Goal: Check status: Check status

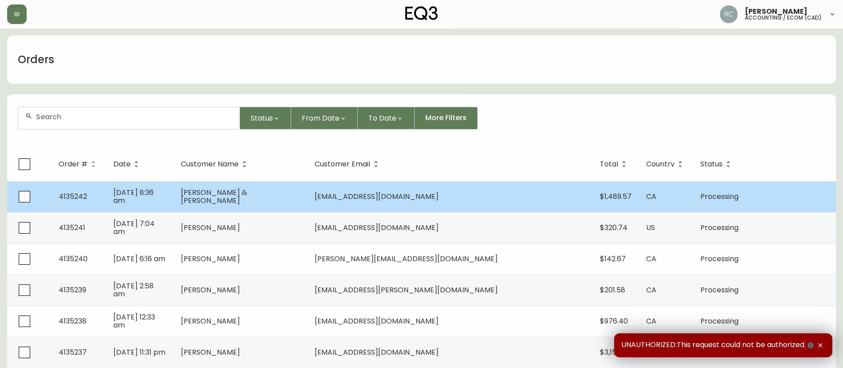
click at [174, 190] on td "[DATE] 8:36 am" at bounding box center [140, 196] width 68 height 31
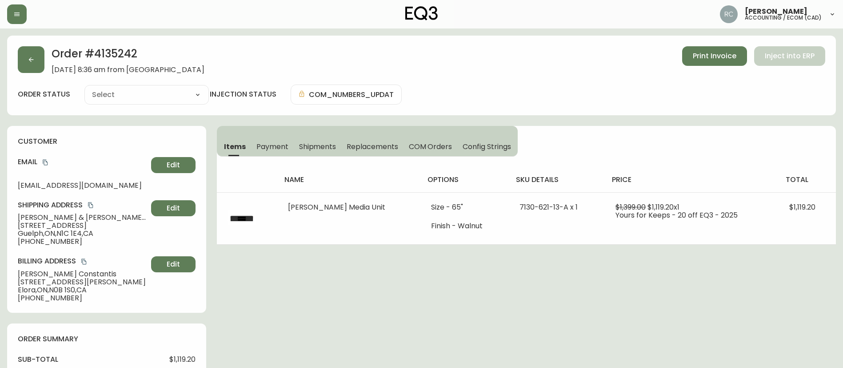
type input "Processing"
select select "PROCESSING"
click at [265, 152] on button "Payment" at bounding box center [272, 146] width 43 height 20
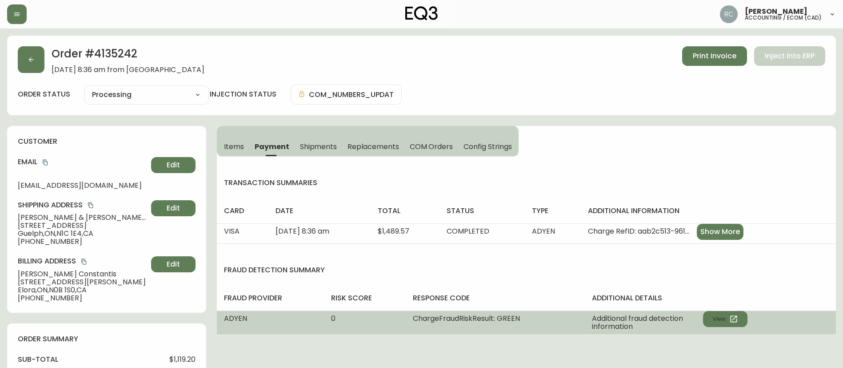
click at [726, 327] on div "Additional fraud detection information View" at bounding box center [670, 322] width 156 height 16
click at [728, 321] on button "View" at bounding box center [725, 319] width 44 height 16
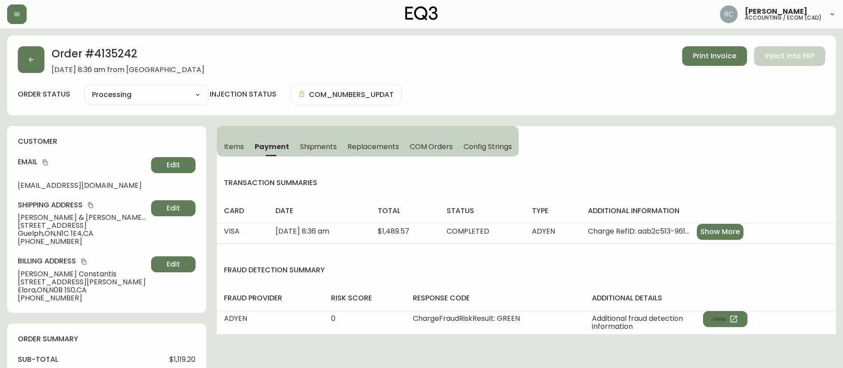
drag, startPoint x: 728, startPoint y: 321, endPoint x: 219, endPoint y: 1, distance: 601.8
click at [216, 3] on div "Russel Joy Custodio accounting / ecom (cad)" at bounding box center [421, 14] width 829 height 28
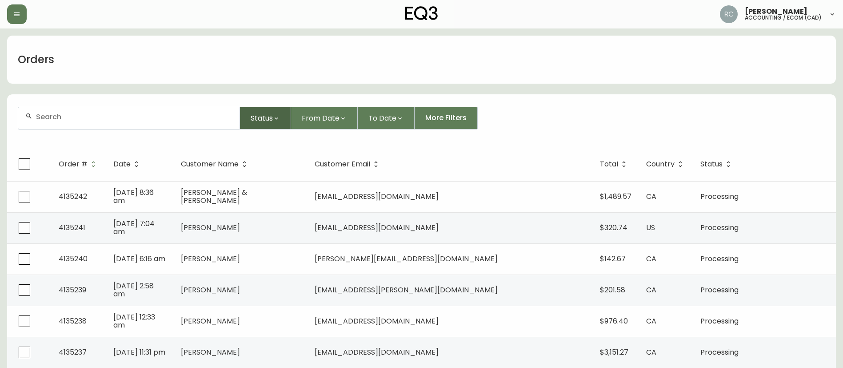
click at [257, 108] on button "Status" at bounding box center [265, 118] width 51 height 23
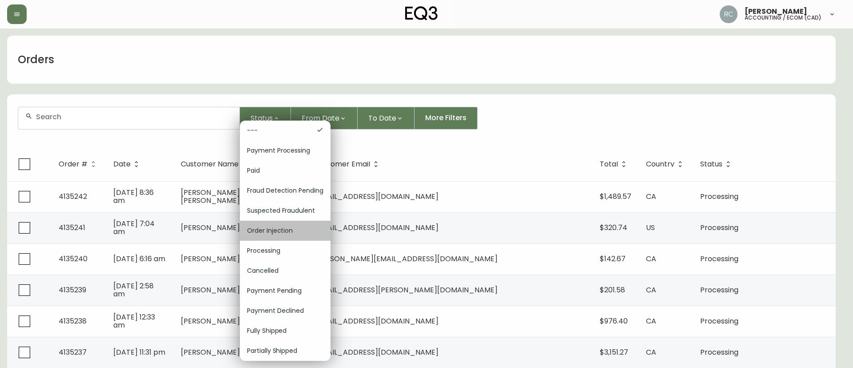
click at [288, 228] on span "Order Injection" at bounding box center [285, 230] width 76 height 9
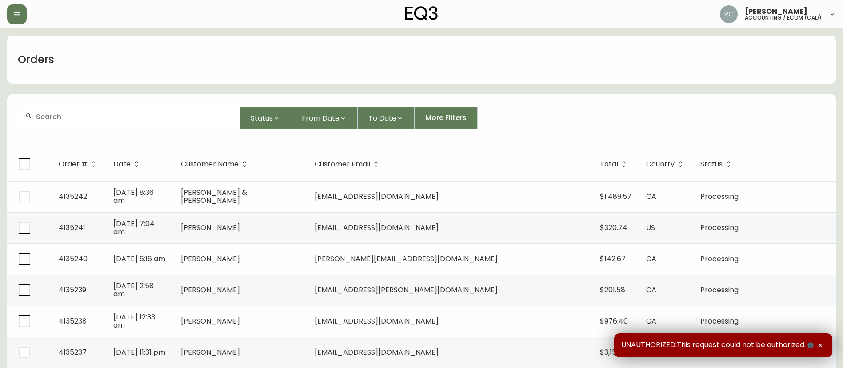
click at [127, 111] on div at bounding box center [128, 118] width 221 height 22
paste input "4135238"
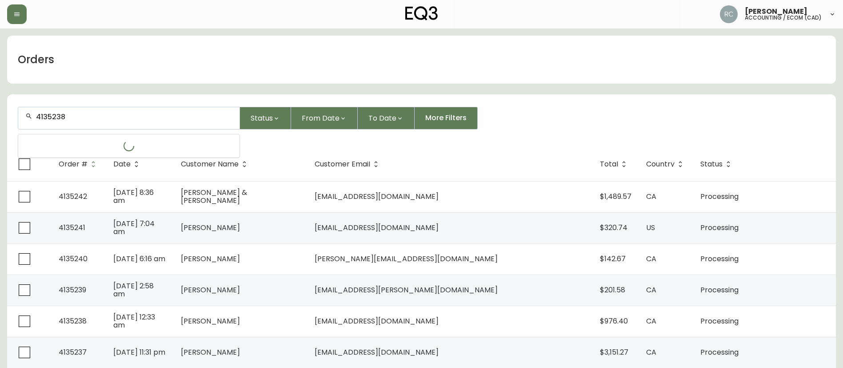
type input "4135238"
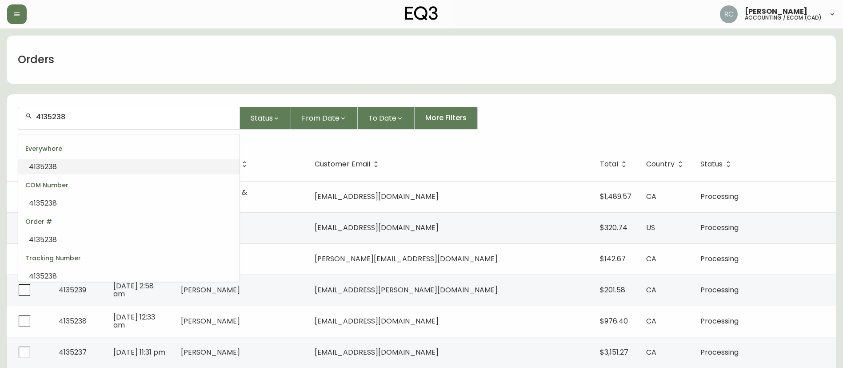
click at [102, 157] on div "Everywhere" at bounding box center [128, 148] width 221 height 21
click at [99, 163] on li "4135238" at bounding box center [128, 166] width 221 height 15
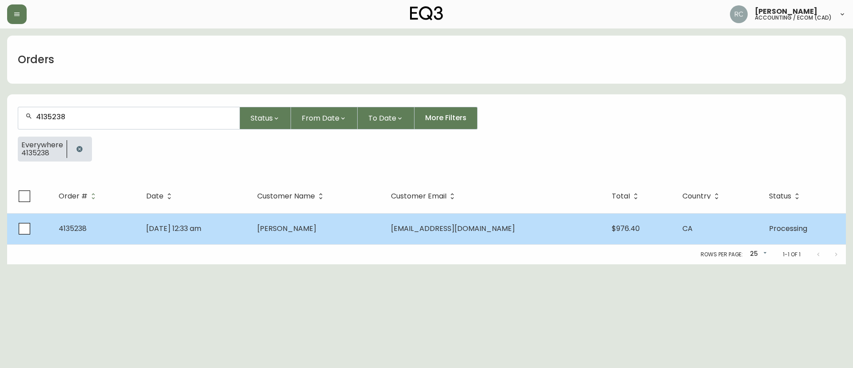
click at [250, 225] on td "[DATE] 12:33 am" at bounding box center [194, 228] width 111 height 31
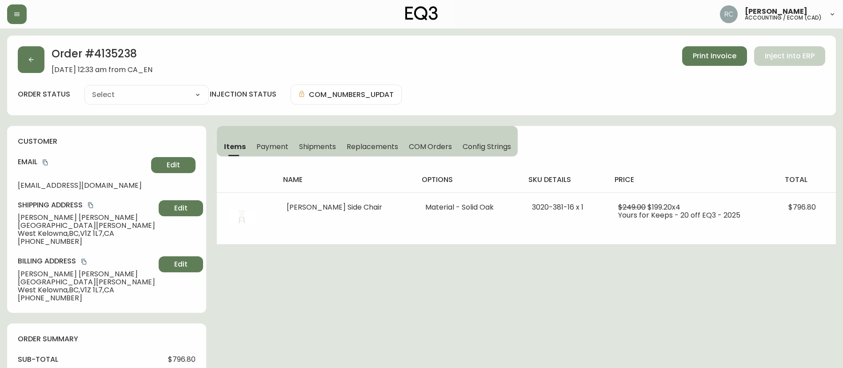
type input "Processing"
click at [427, 147] on span "COM Orders" at bounding box center [431, 146] width 44 height 9
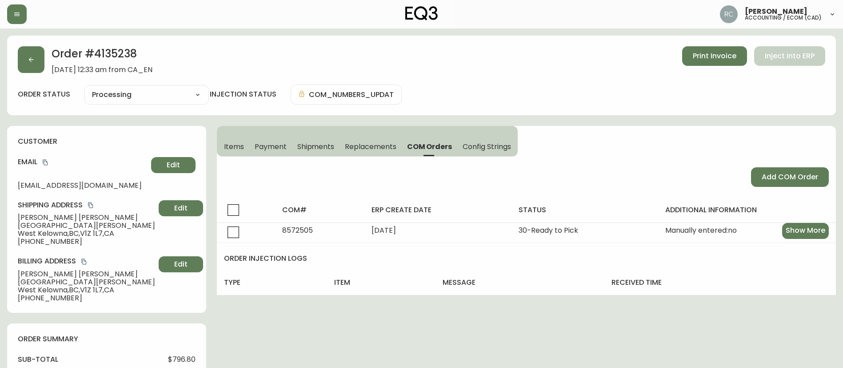
click at [106, 98] on select "Cancelled Fully Shipped Processing Partially Shipped" at bounding box center [146, 94] width 124 height 13
click at [84, 88] on select "Cancelled Fully Shipped Processing Partially Shipped" at bounding box center [146, 94] width 124 height 13
select select "PROCESSING"
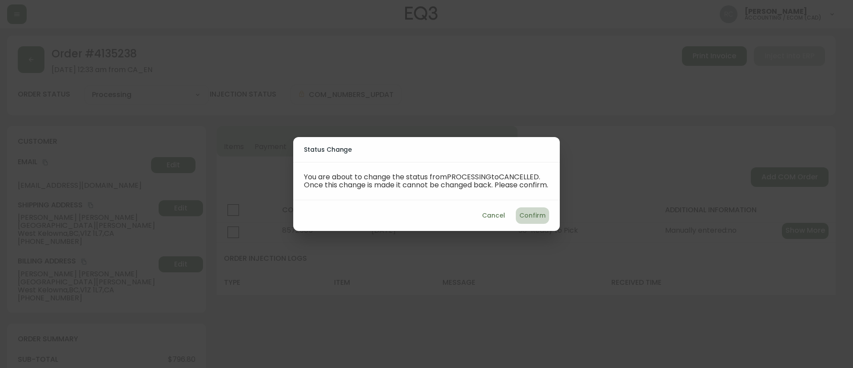
click at [540, 217] on span "Confirm" at bounding box center [533, 215] width 26 height 11
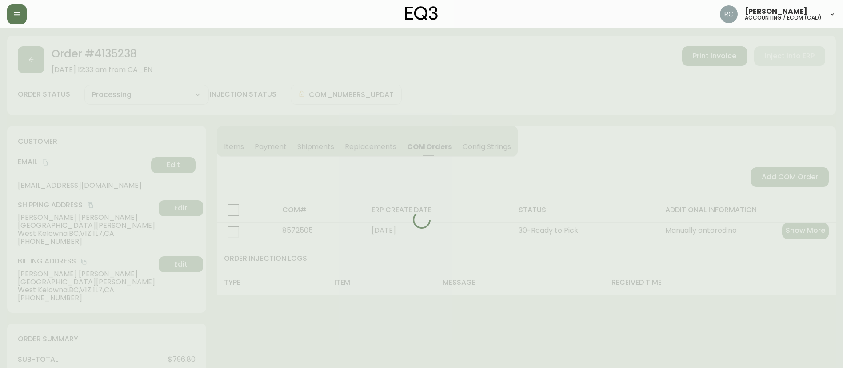
type input "Cancelled"
select select "CANCELLED"
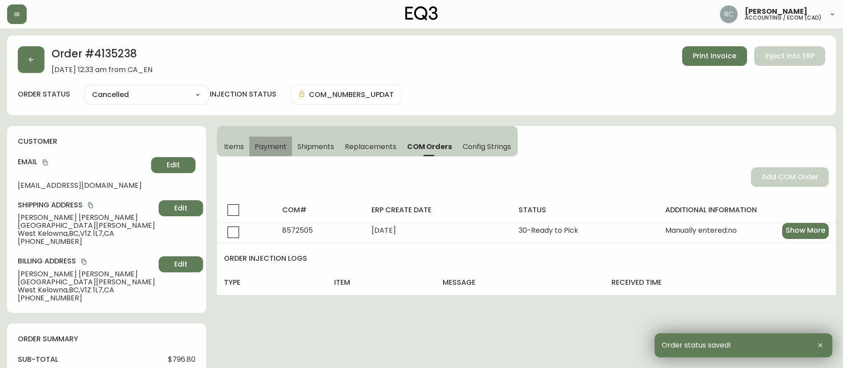
click at [253, 147] on button "Payment" at bounding box center [270, 146] width 43 height 20
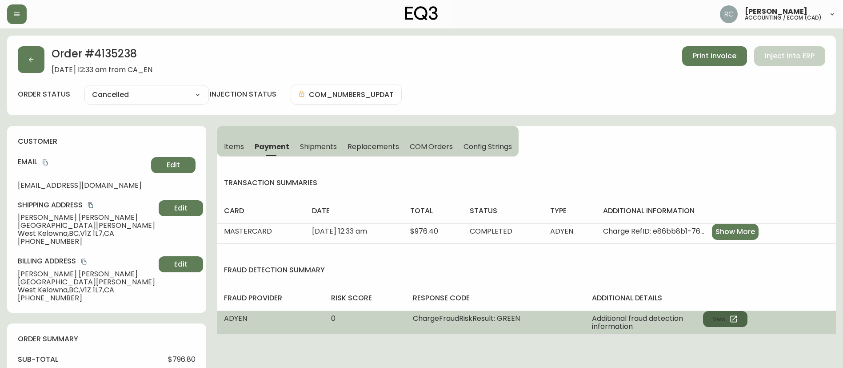
click at [722, 315] on button "View" at bounding box center [725, 319] width 44 height 16
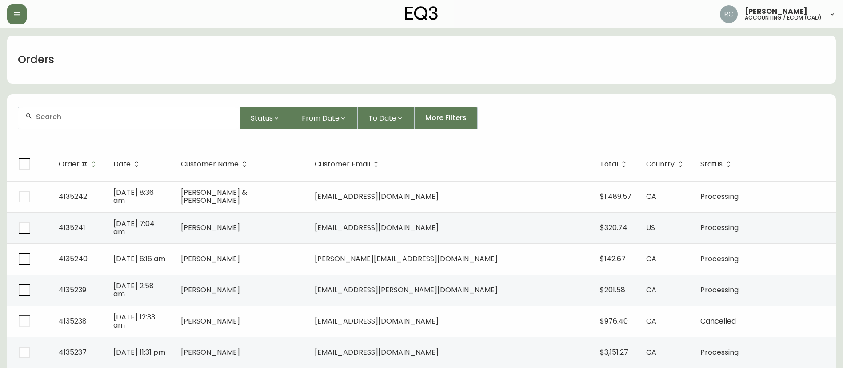
click at [216, 120] on input "text" at bounding box center [134, 116] width 196 height 8
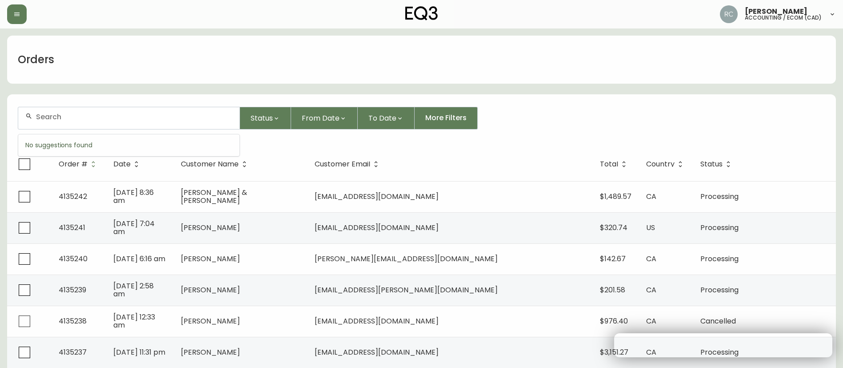
paste input "4133231"
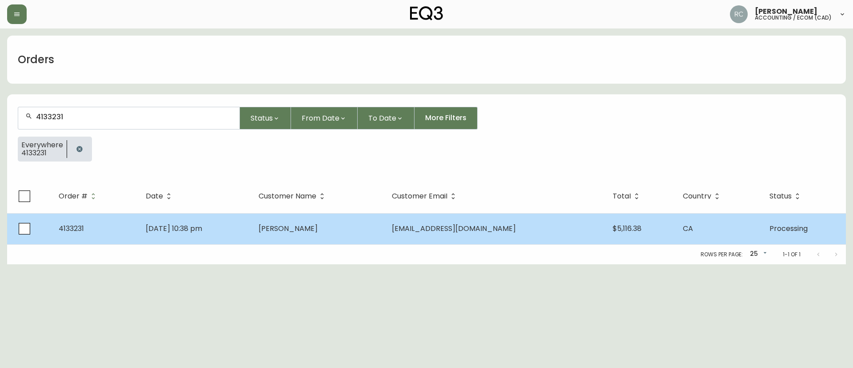
type input "4133231"
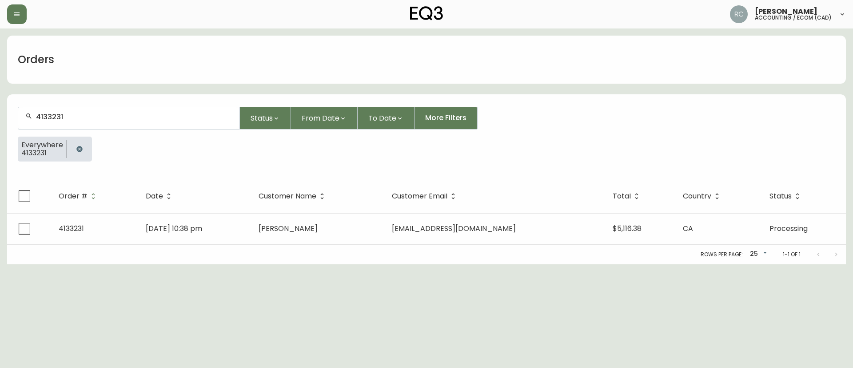
click at [252, 240] on td "May 23 2025, 10:38 pm" at bounding box center [195, 228] width 113 height 31
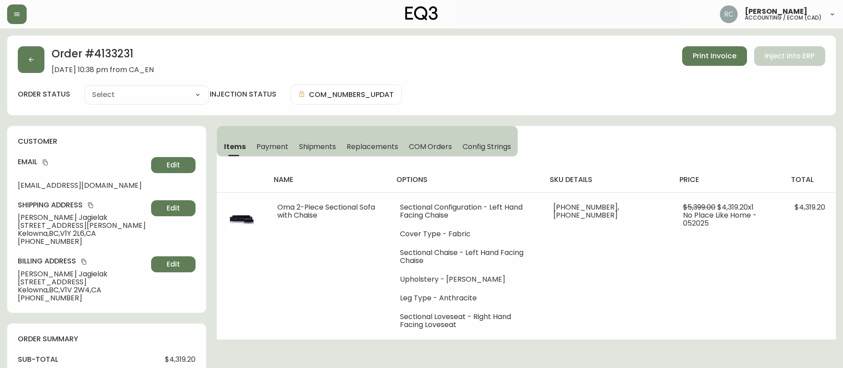
type input "Processing"
select select "PROCESSING"
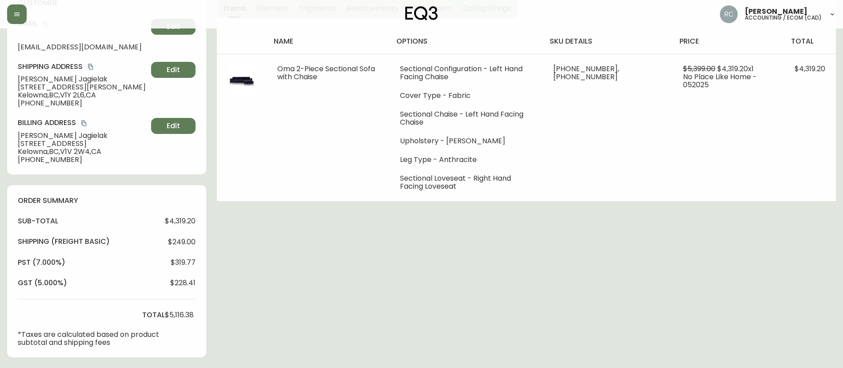
scroll to position [267, 0]
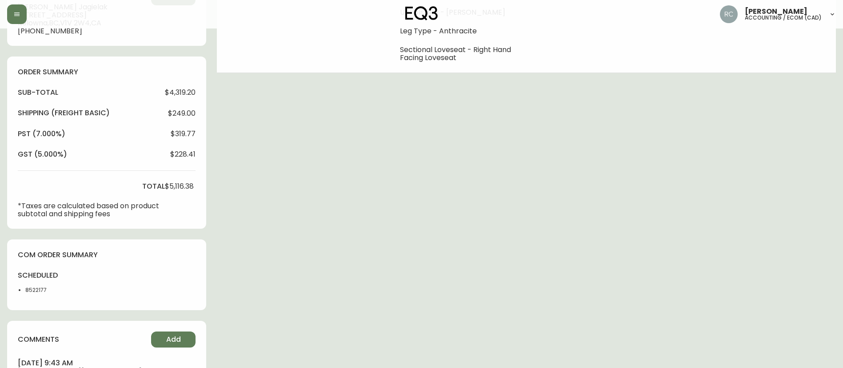
click at [28, 289] on li "8522177" at bounding box center [47, 290] width 44 height 8
copy li "8522177"
click at [322, 212] on div "Order # 4133231 May 23, 2025 at 10:38 pm from CA_EN Print Invoice Inject into E…" at bounding box center [421, 119] width 829 height 701
